Goal: Task Accomplishment & Management: Manage account settings

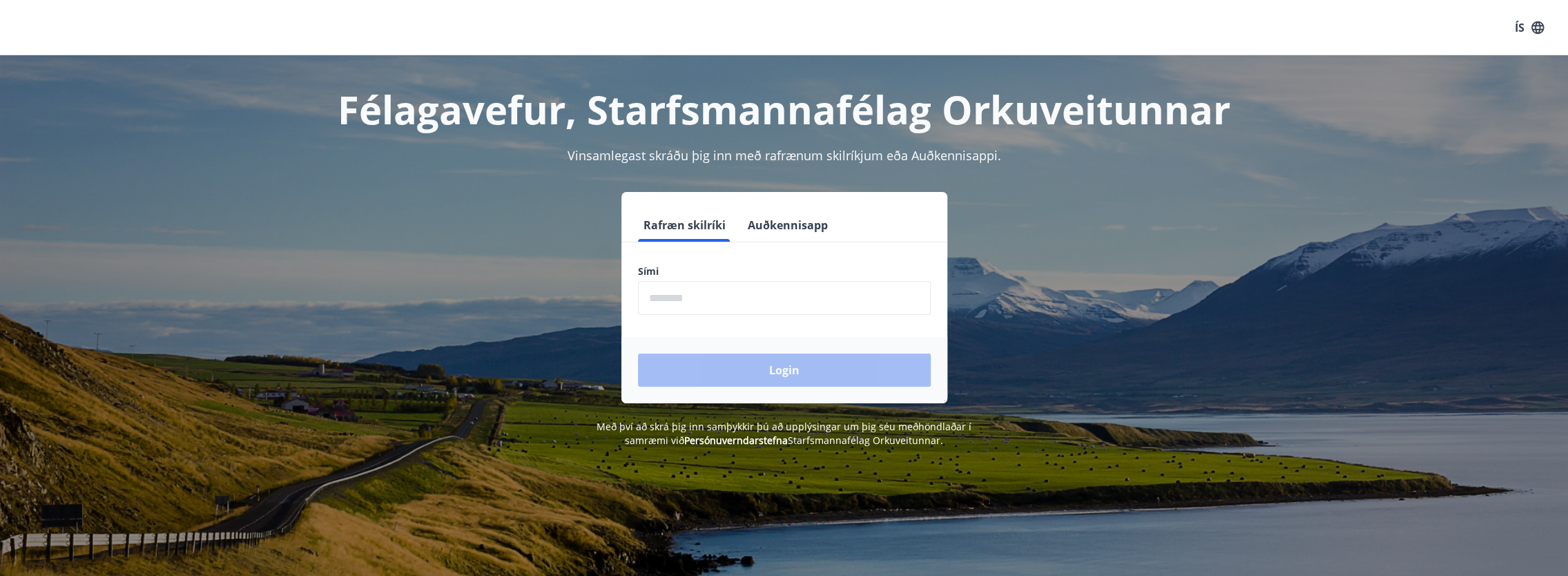
click at [679, 294] on input "phone" at bounding box center [784, 297] width 293 height 34
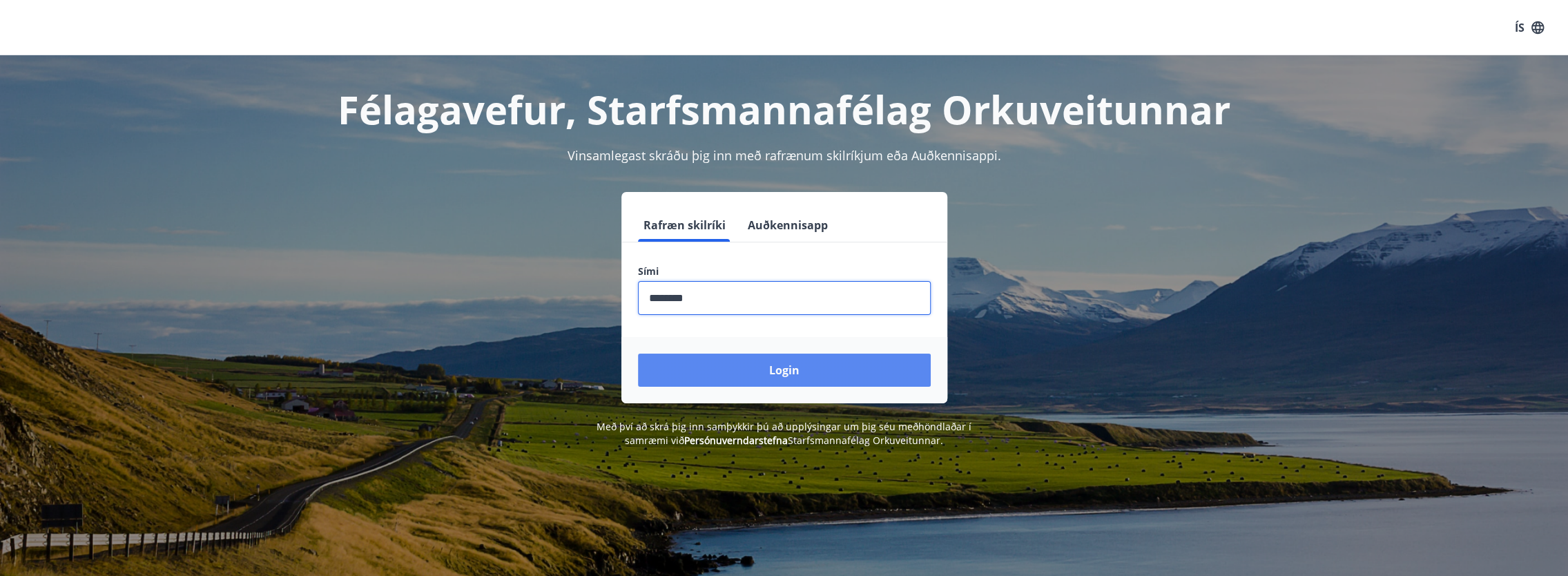
click at [791, 379] on button "Login" at bounding box center [784, 370] width 293 height 33
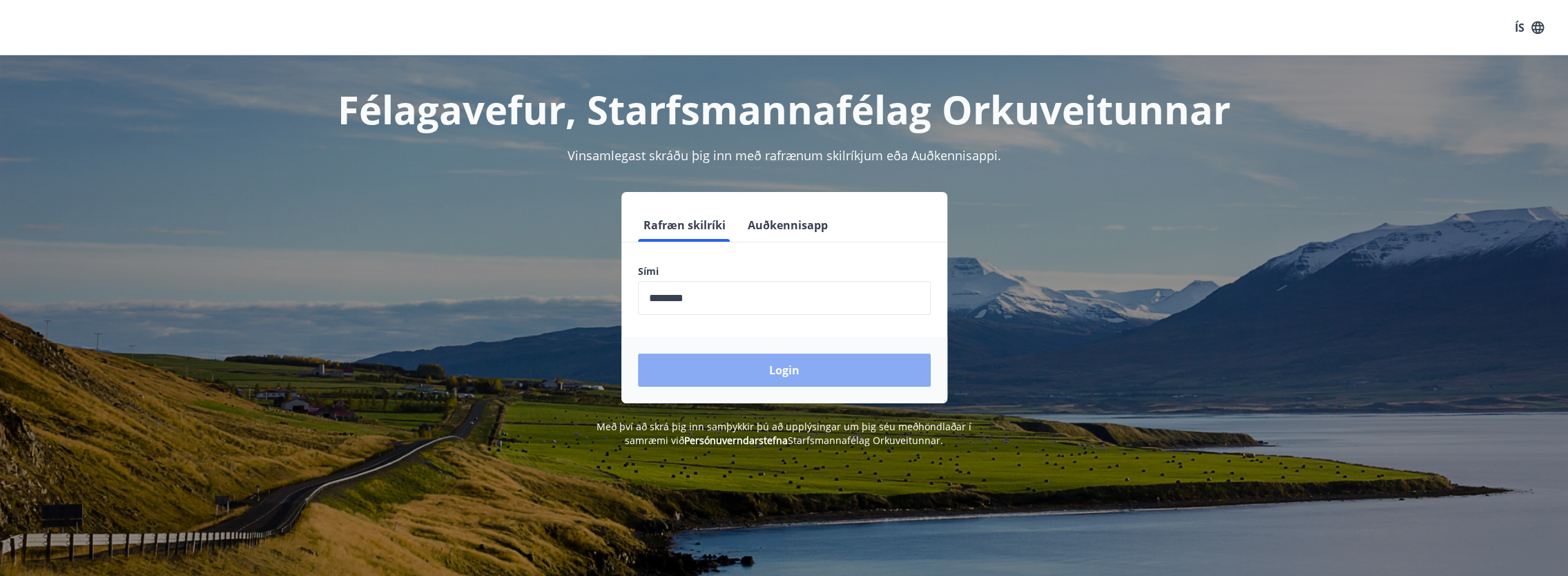
click at [790, 374] on button "Login" at bounding box center [784, 370] width 293 height 33
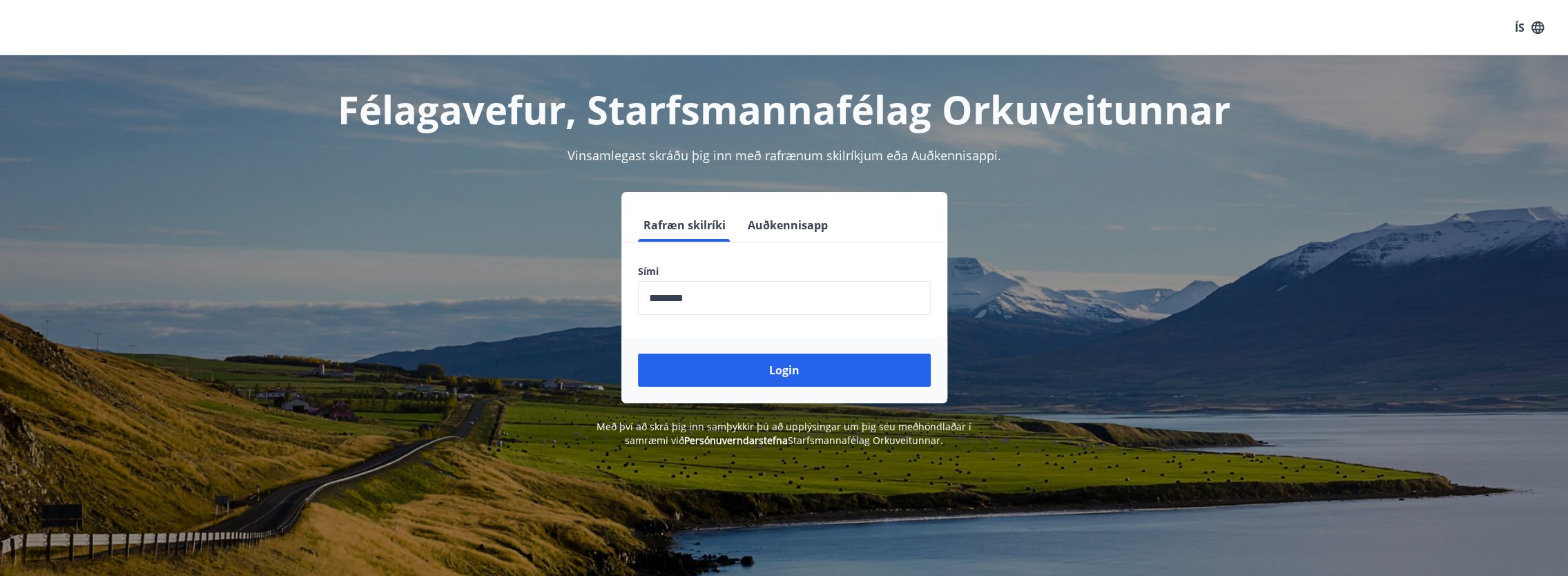
click at [674, 302] on input "phone" at bounding box center [784, 297] width 293 height 34
type input "********"
click at [674, 225] on button "Rafræn skilríki" at bounding box center [684, 225] width 93 height 33
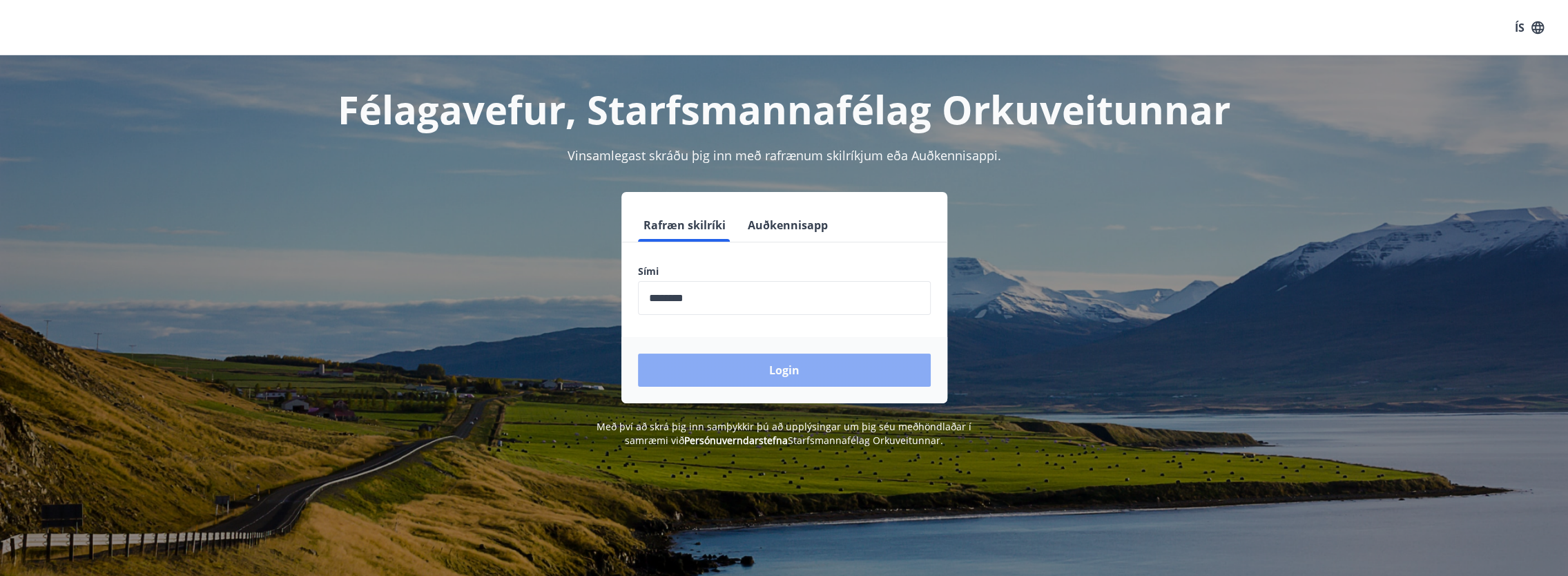
click at [767, 362] on button "Login" at bounding box center [784, 370] width 293 height 33
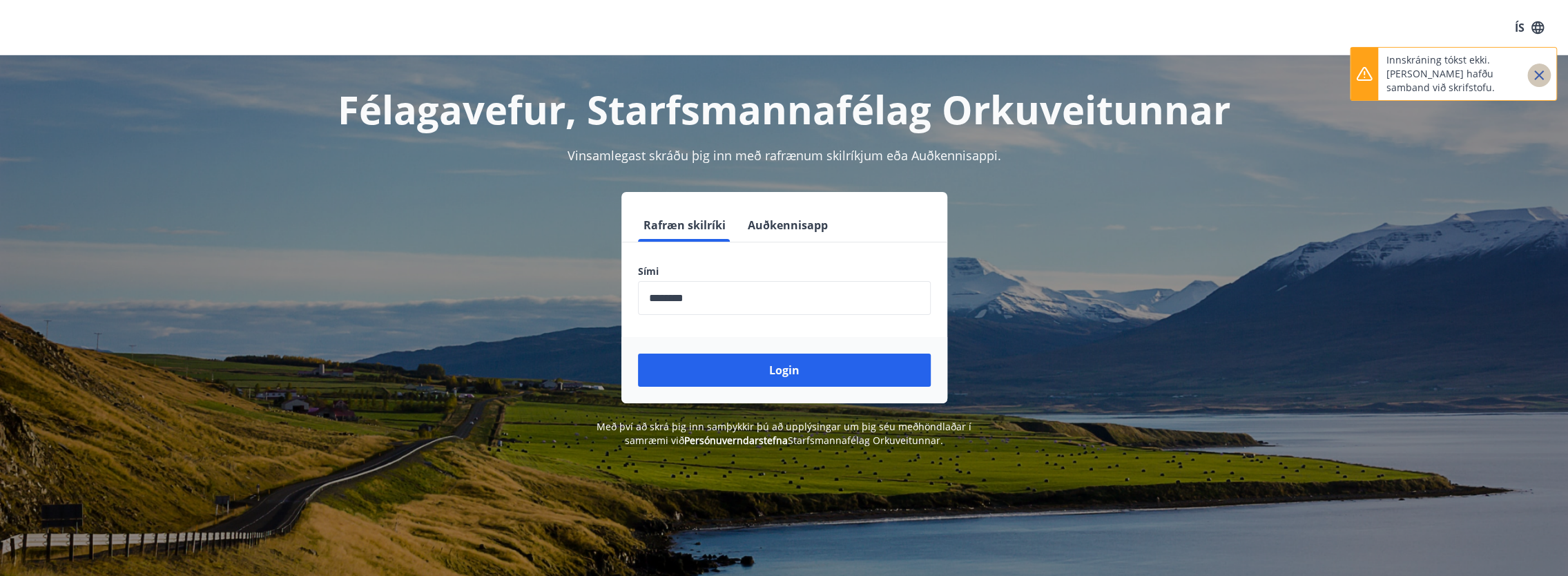
click at [1538, 77] on icon "Close" at bounding box center [1539, 75] width 16 height 16
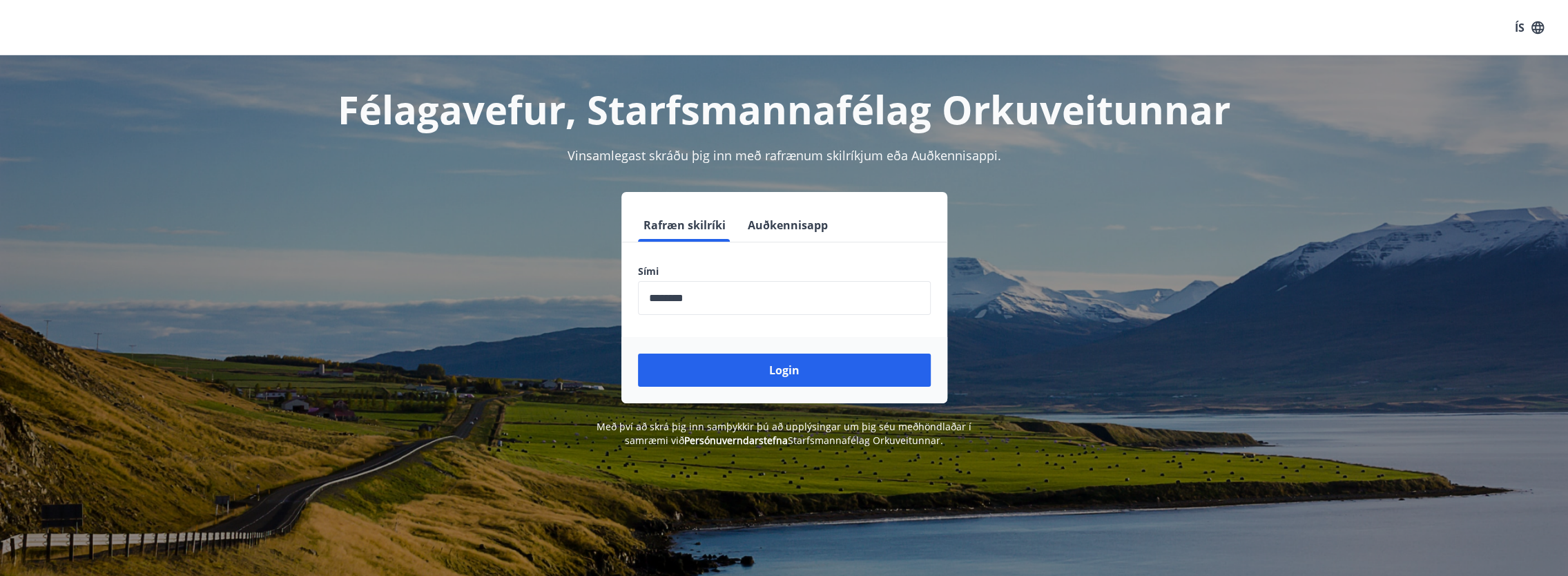
click at [1270, 379] on div "Félagavefur, Starfsmannafélag Orkuveitunnar Vinsamlegast skráðu þig inn með raf…" at bounding box center [784, 251] width 994 height 392
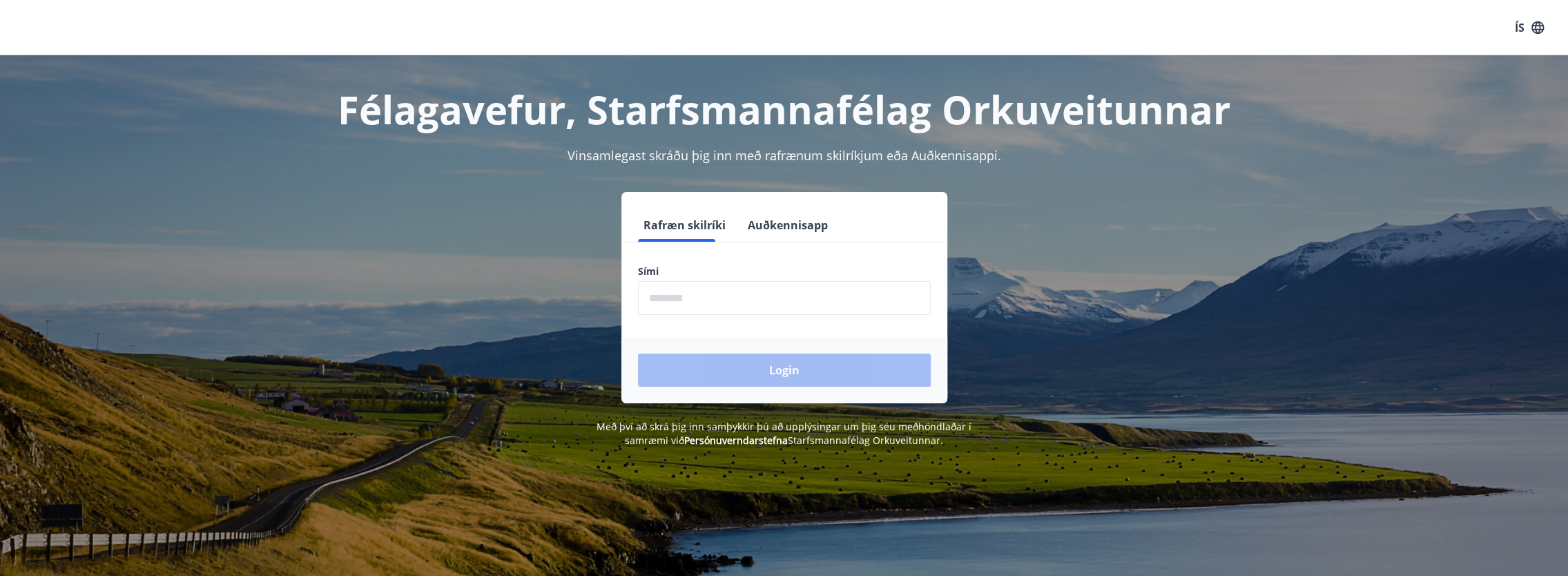
click at [698, 296] on input "phone" at bounding box center [784, 297] width 293 height 34
type input "********"
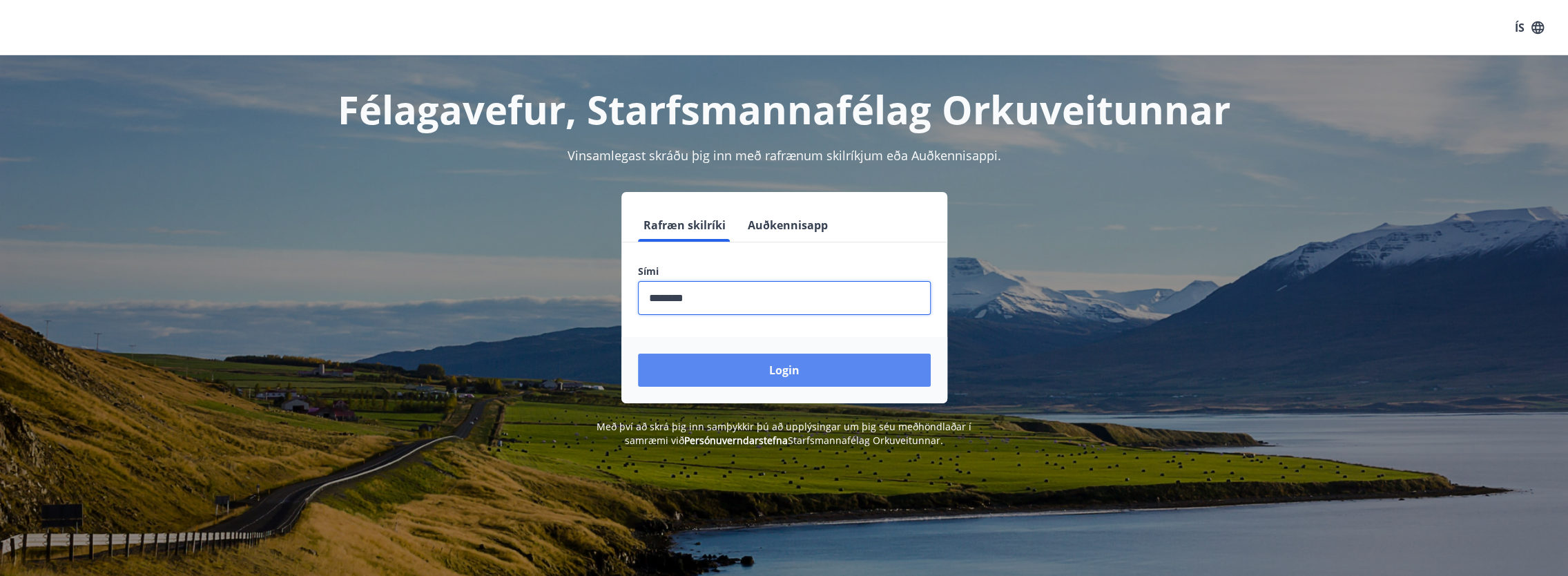
click at [778, 365] on button "Login" at bounding box center [784, 370] width 293 height 33
